Goal: Task Accomplishment & Management: Manage account settings

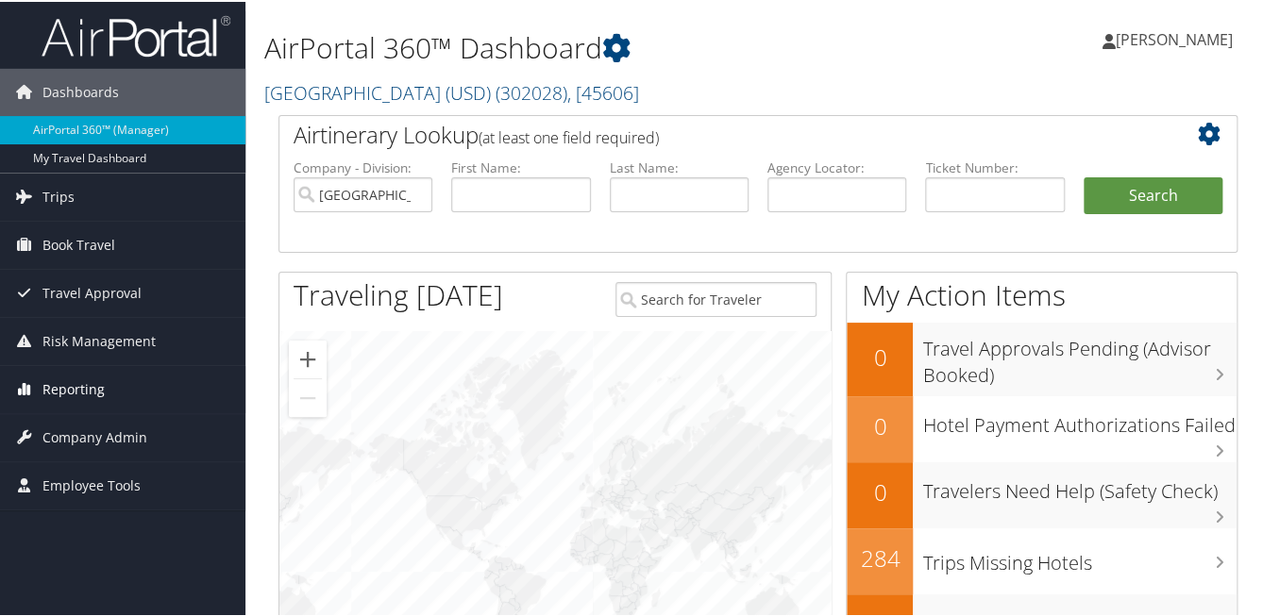
click at [71, 380] on span "Reporting" at bounding box center [73, 387] width 62 height 47
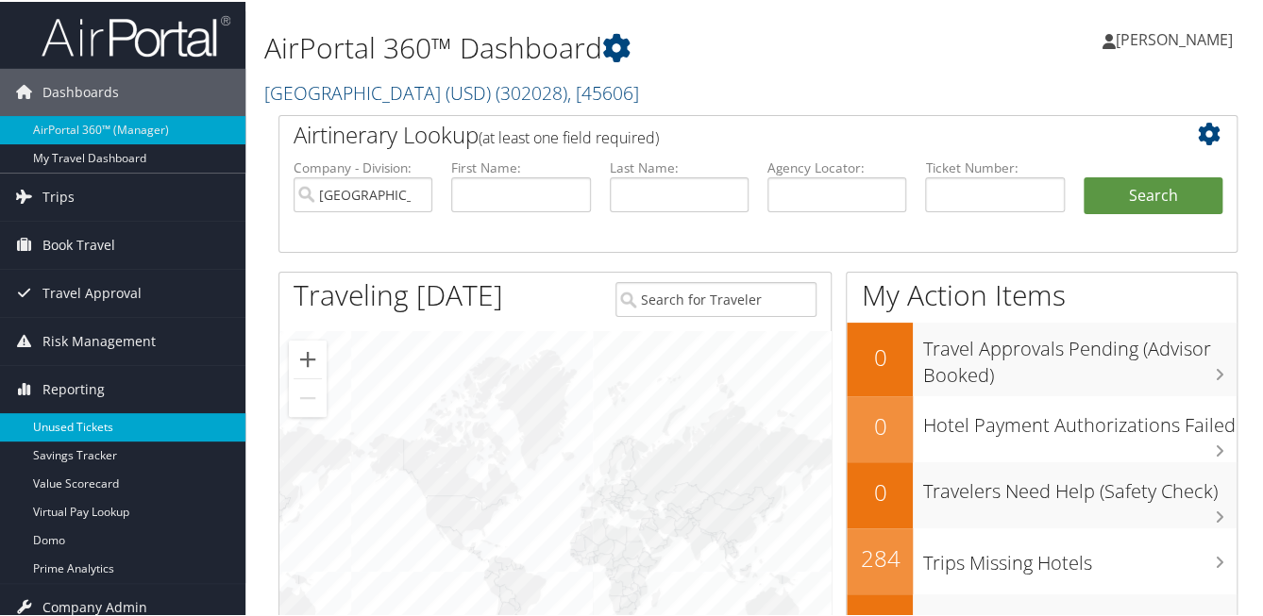
click at [91, 425] on link "Unused Tickets" at bounding box center [122, 425] width 245 height 28
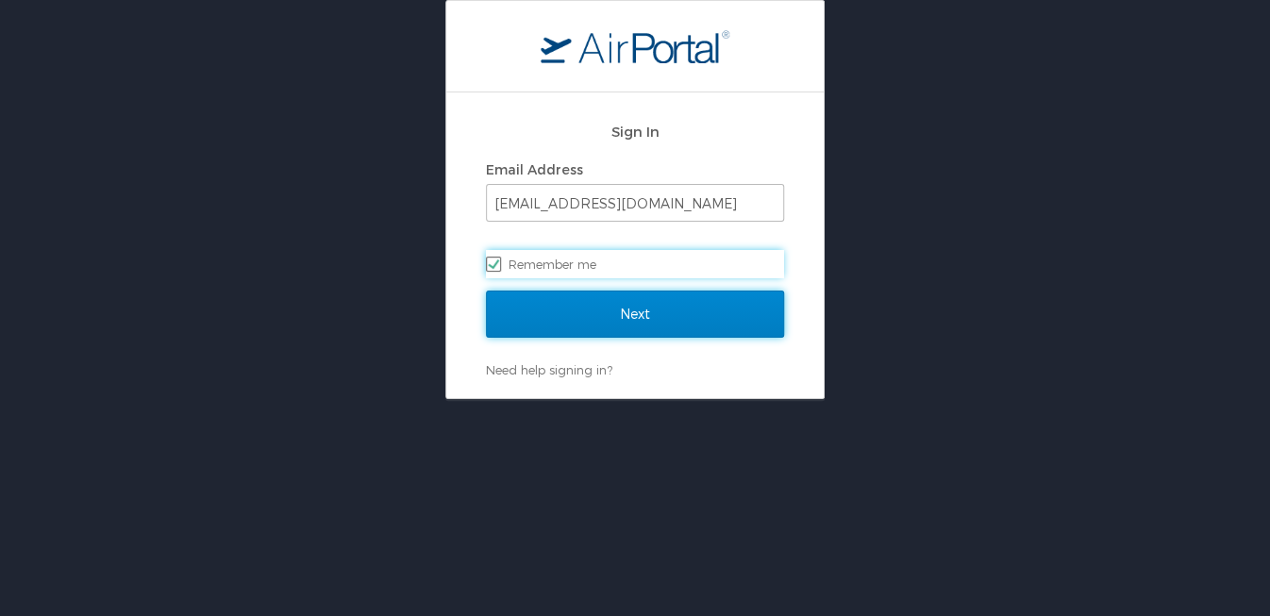
click at [513, 327] on input "Next" at bounding box center [635, 314] width 298 height 47
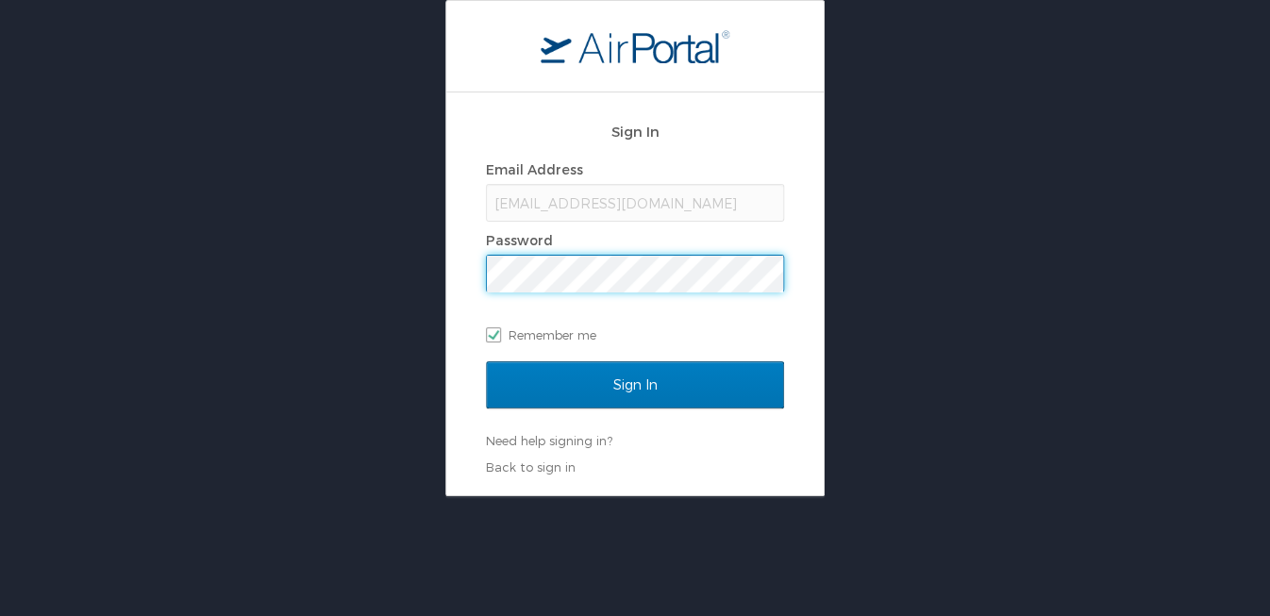
click at [594, 201] on div "jrajski@sandiego.edu" at bounding box center [635, 203] width 298 height 38
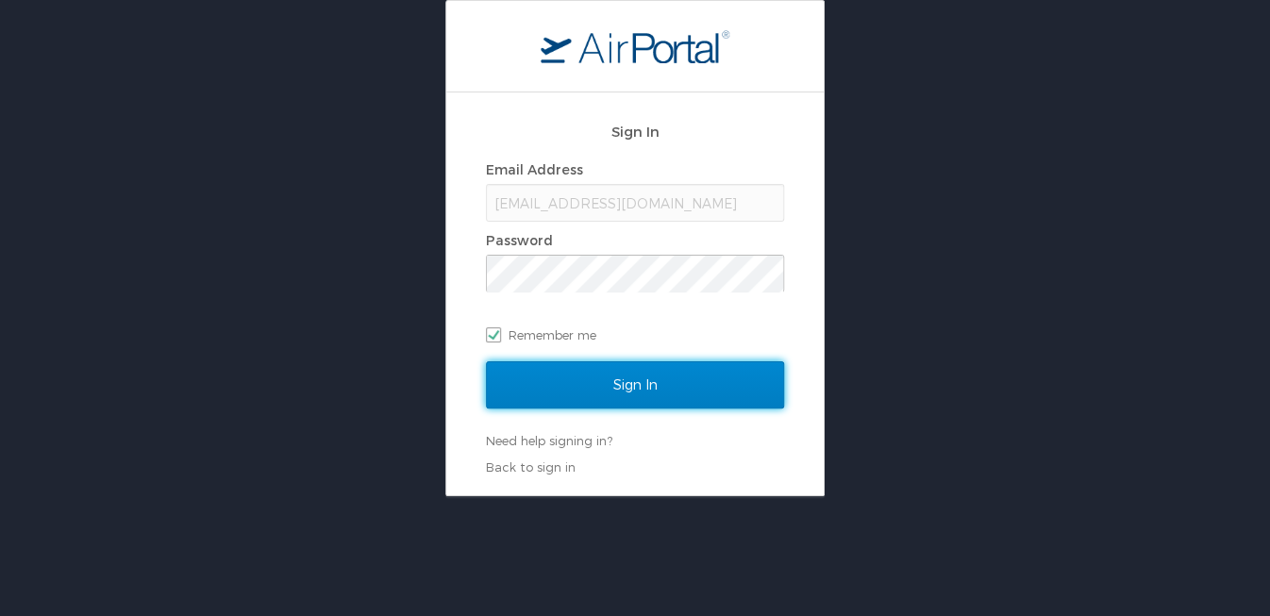
click at [576, 384] on input "Sign In" at bounding box center [635, 384] width 298 height 47
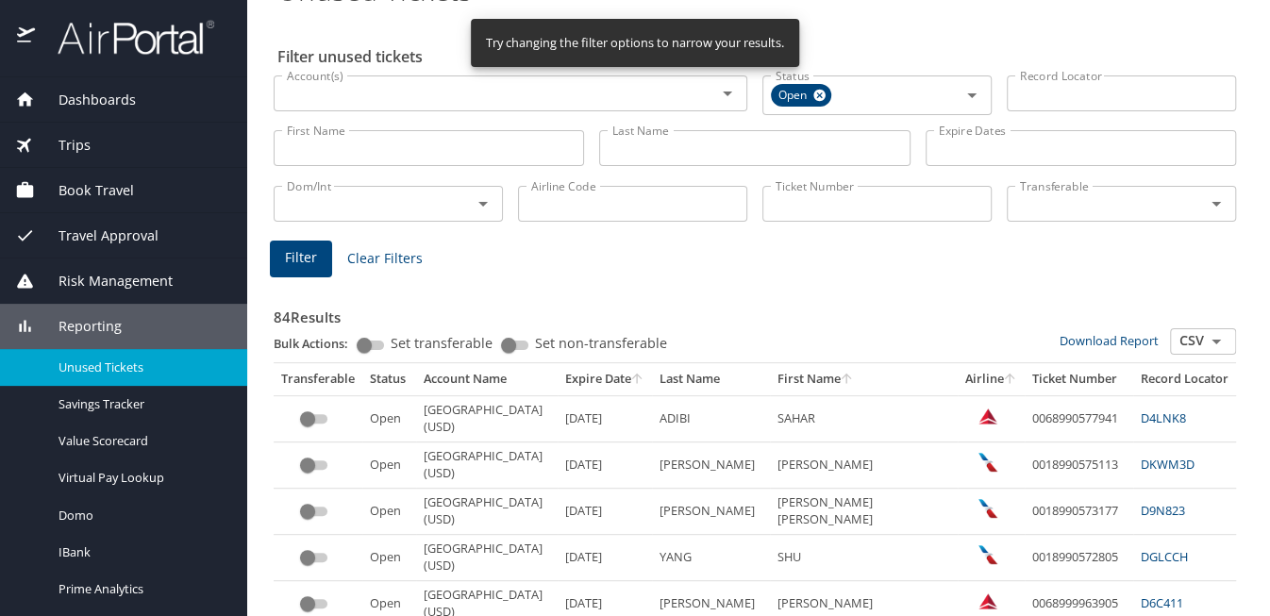
scroll to position [142, 0]
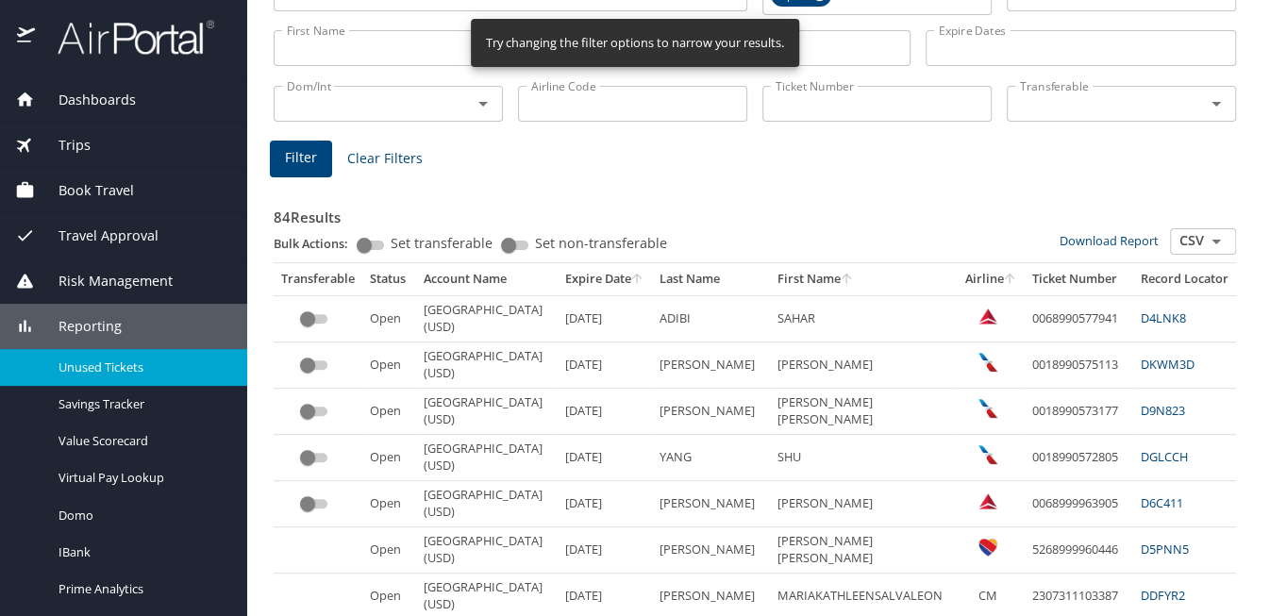
click at [567, 276] on th "Expire Date" at bounding box center [605, 279] width 94 height 32
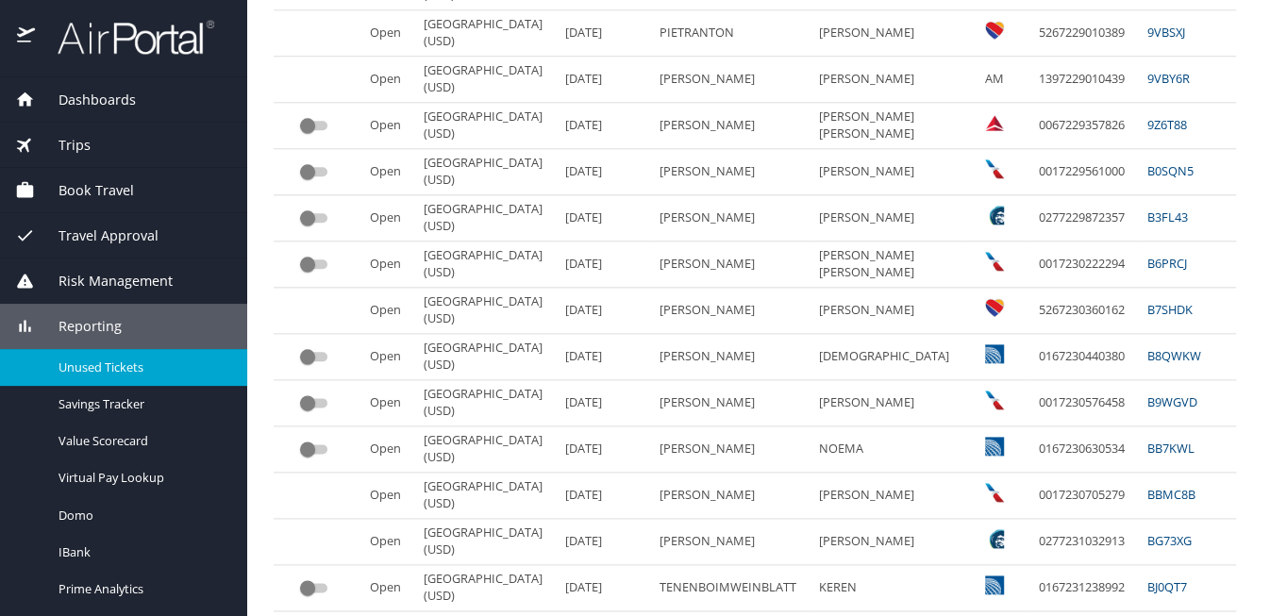
scroll to position [849, 0]
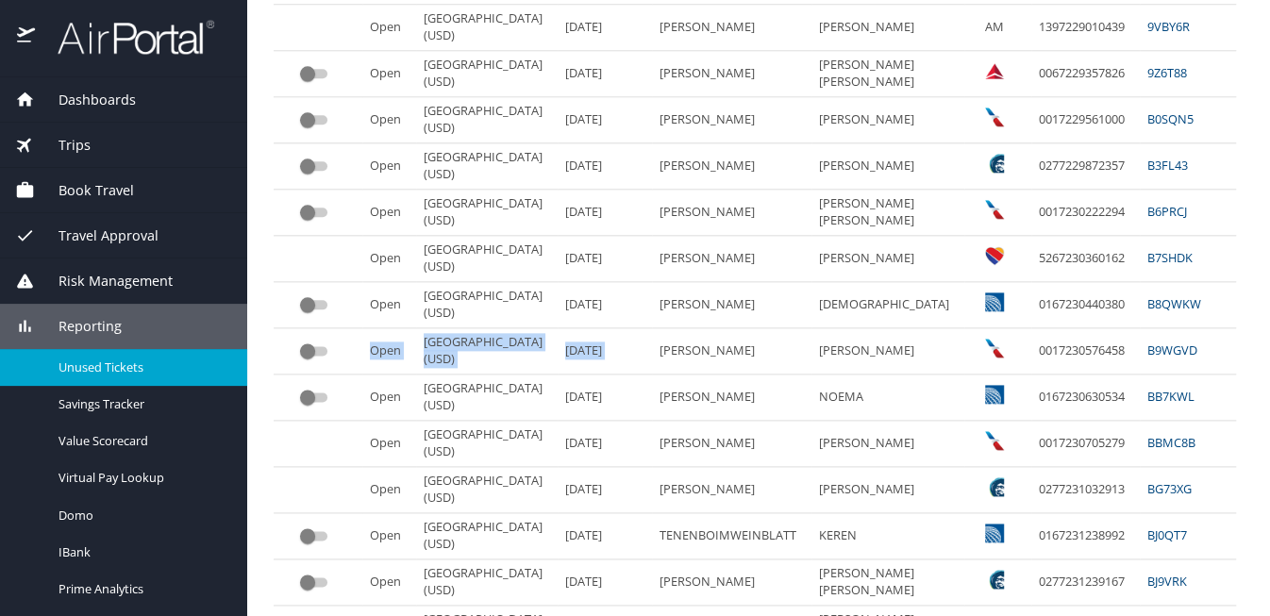
drag, startPoint x: 517, startPoint y: 433, endPoint x: 299, endPoint y: 436, distance: 218.0
click at [299, 375] on tr "Open University of San Diego (USD) 2/4/2026 MUNOZ PATRICIA THUYTRANGDANG 001723…" at bounding box center [865, 351] width 1183 height 46
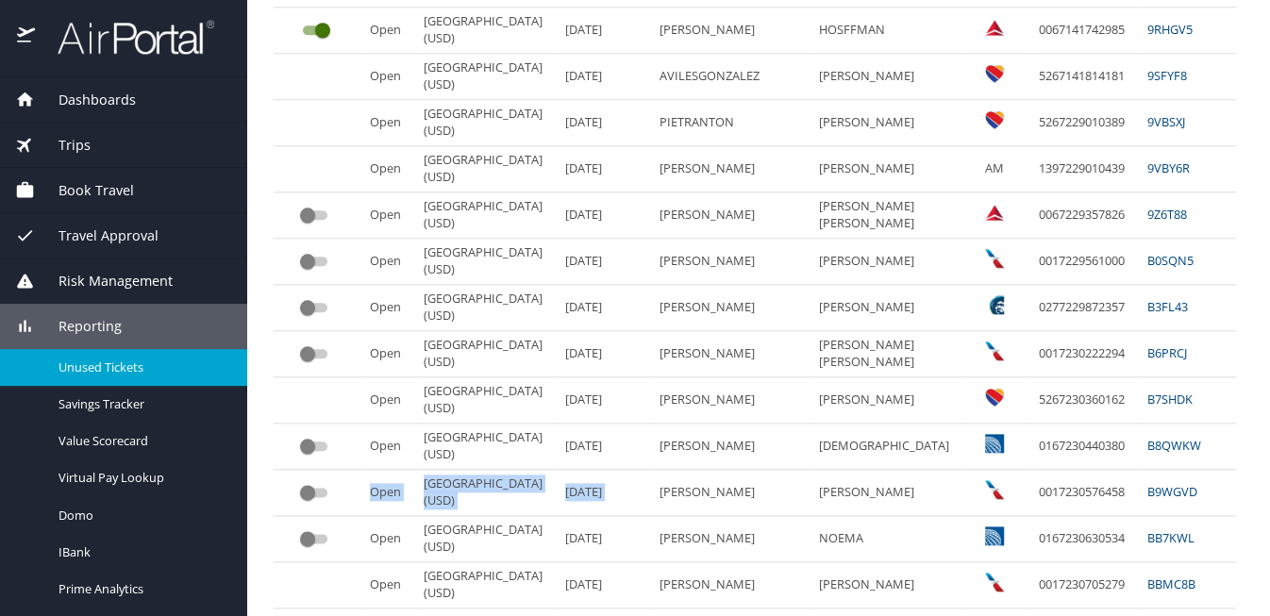
scroll to position [566, 0]
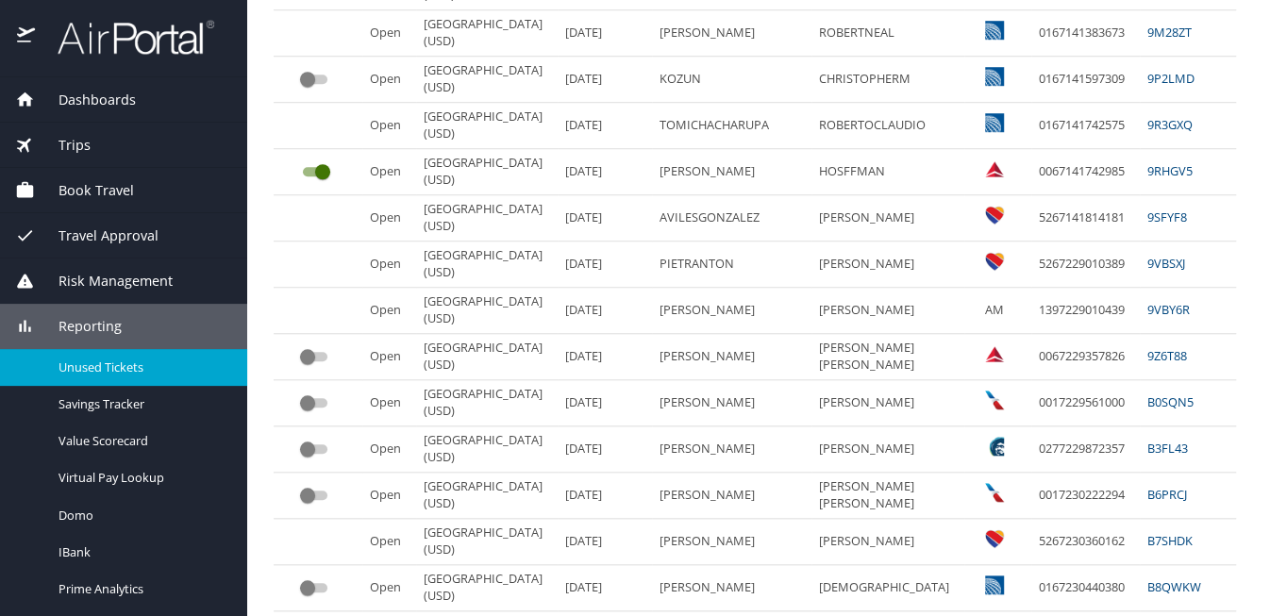
click at [321, 91] on input "custom pagination table" at bounding box center [308, 79] width 68 height 23
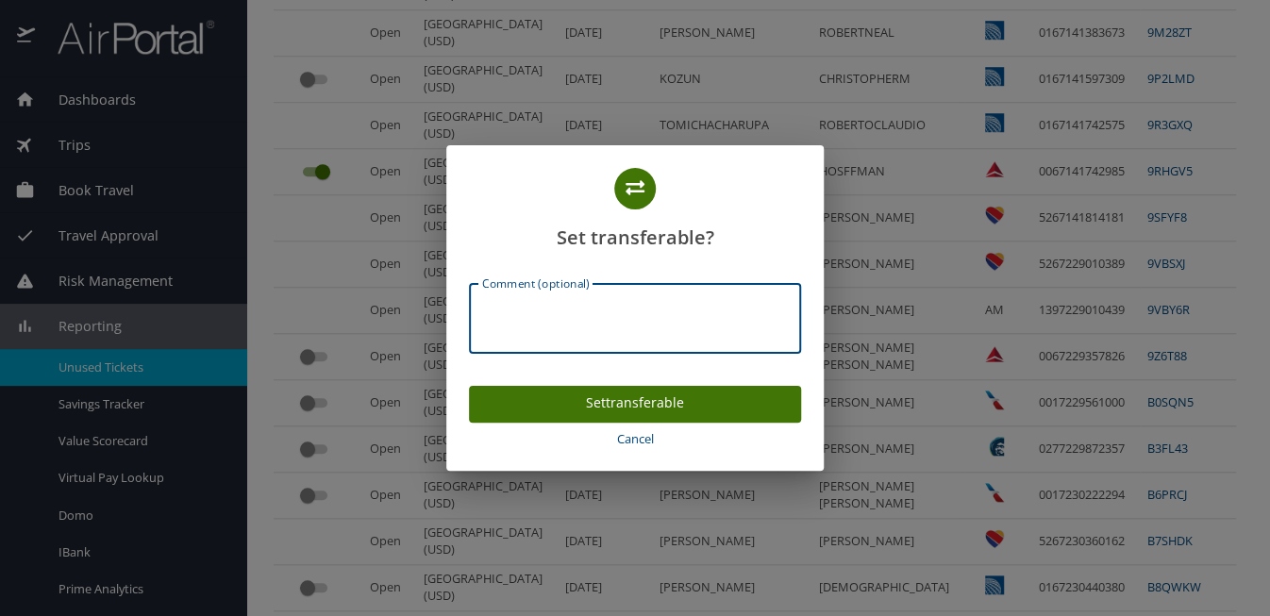
click at [638, 310] on textarea "Comment (optional)" at bounding box center [635, 319] width 306 height 36
type textarea "Open to campus"
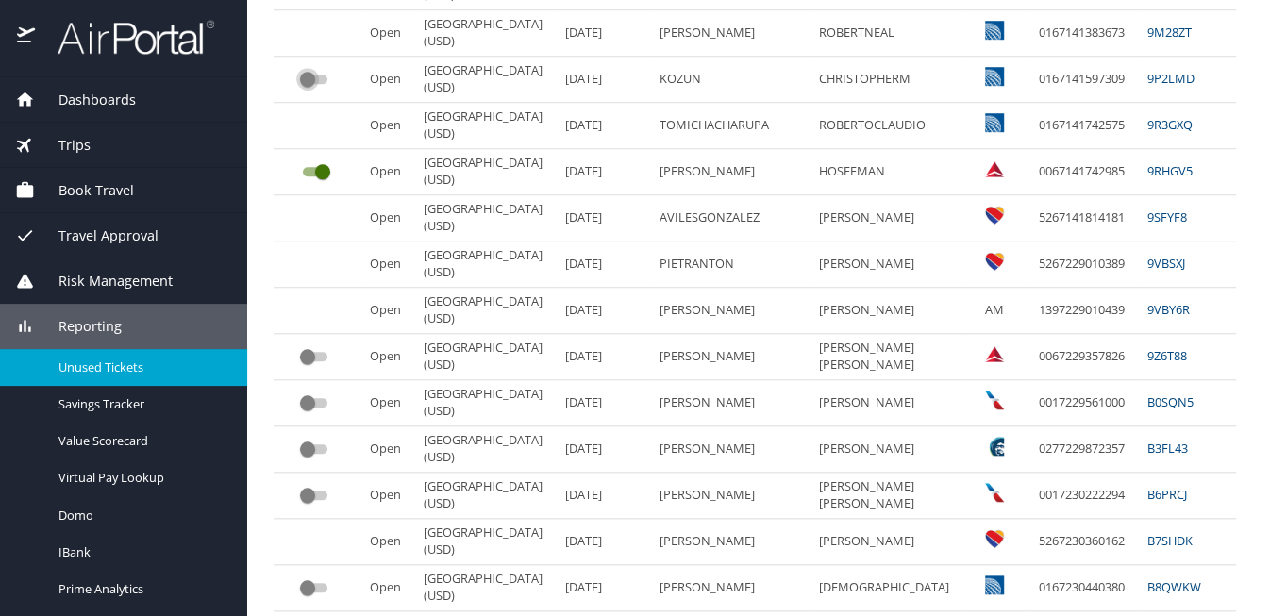
click at [321, 91] on input "custom pagination table" at bounding box center [308, 79] width 68 height 23
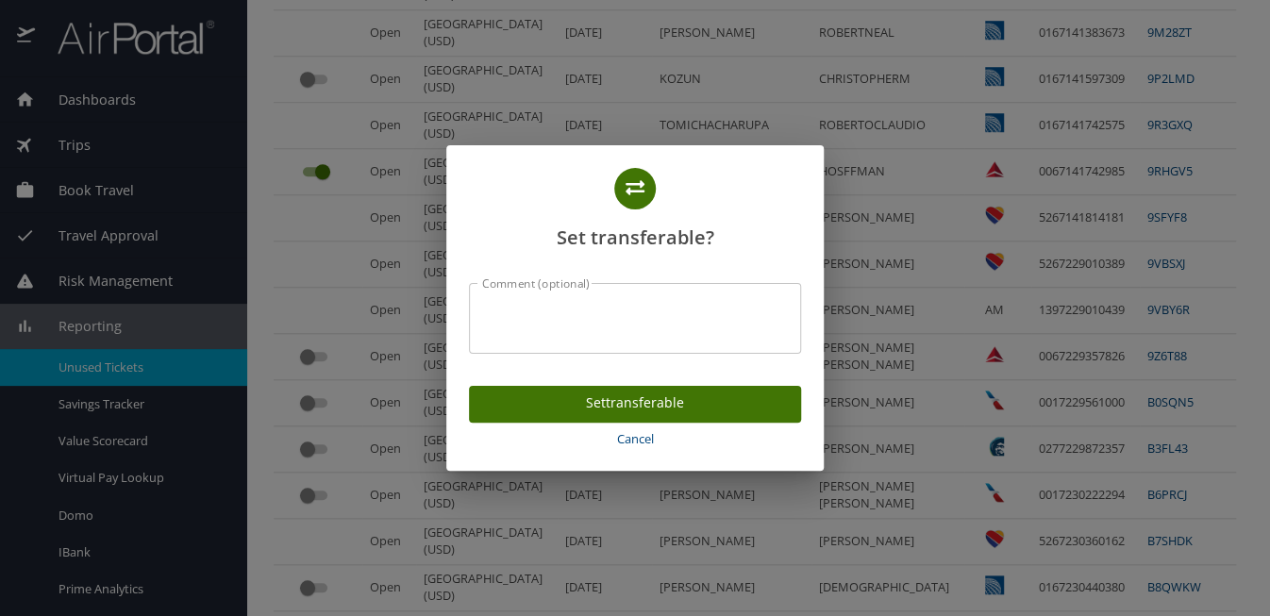
click at [585, 342] on div "Comment (optional)" at bounding box center [635, 318] width 332 height 71
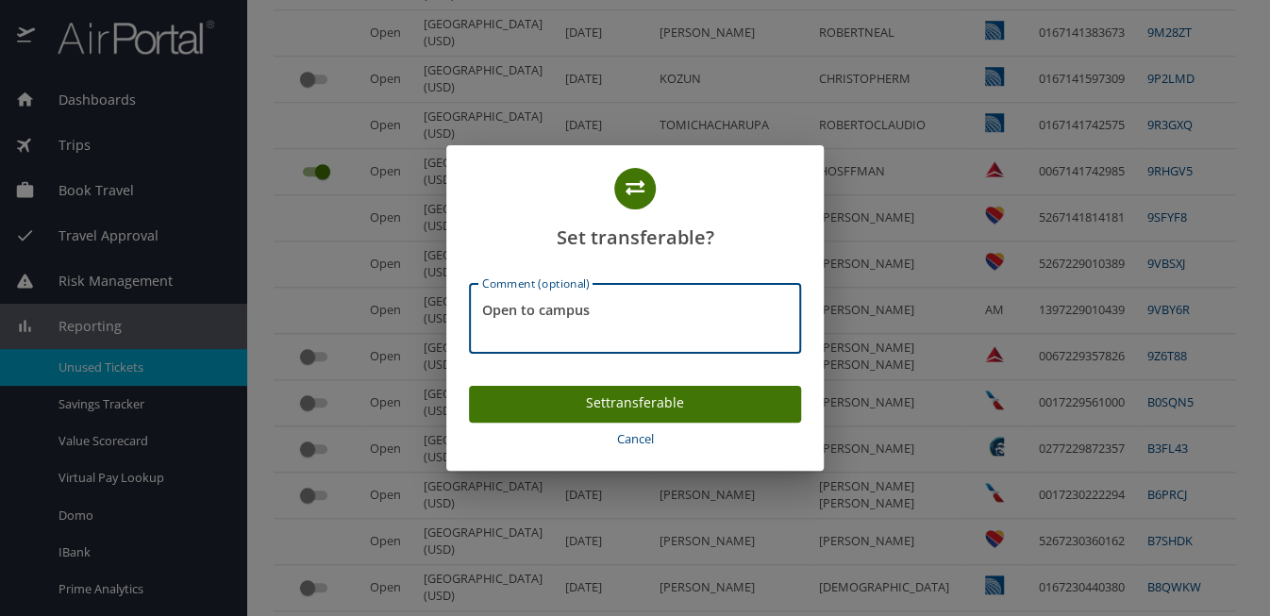
type textarea "Open to campus"
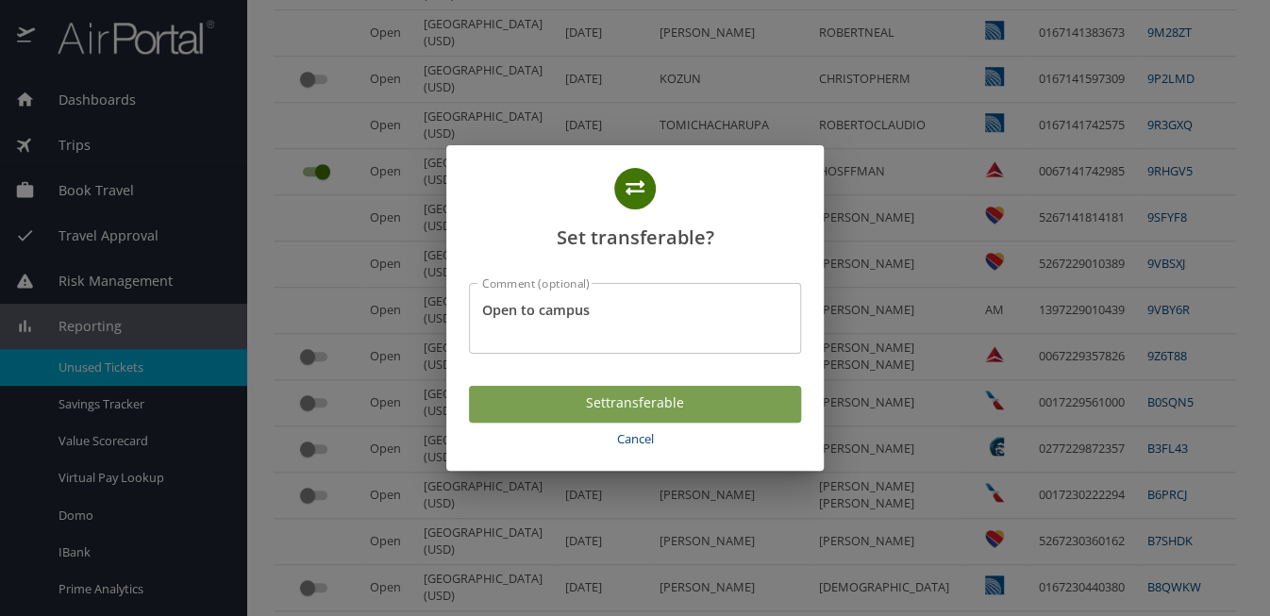
click at [567, 392] on span "Set transferable" at bounding box center [635, 404] width 302 height 24
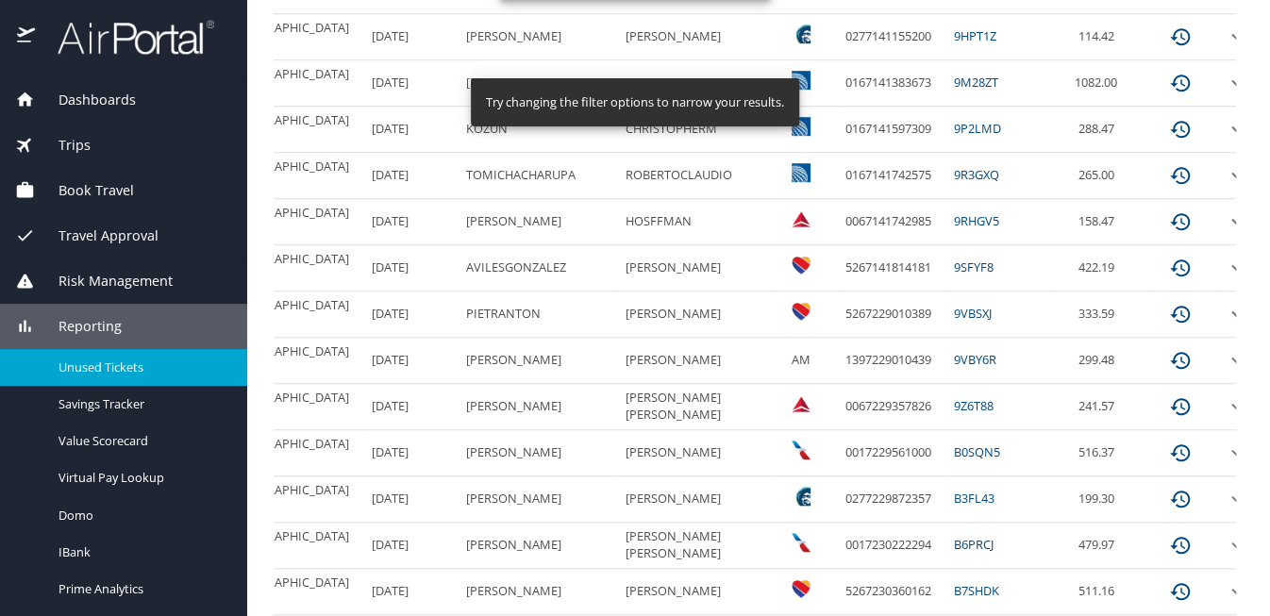
scroll to position [479, 0]
